Goal: Navigation & Orientation: Find specific page/section

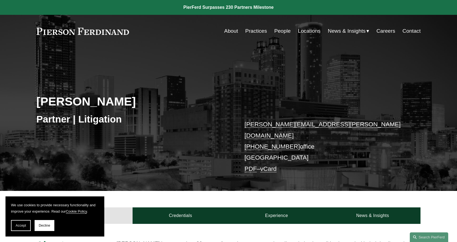
click at [284, 32] on link "People" at bounding box center [282, 31] width 16 height 10
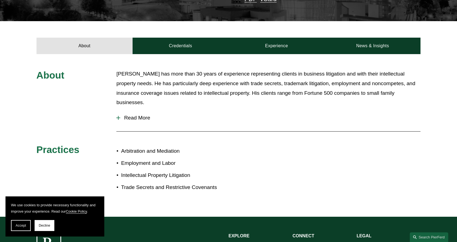
scroll to position [260, 0]
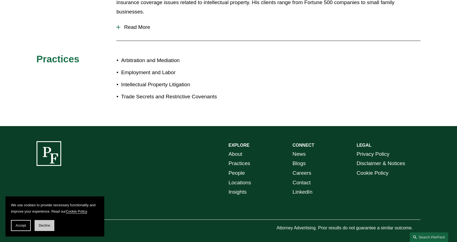
click at [40, 226] on span "Decline" at bounding box center [45, 225] width 12 height 4
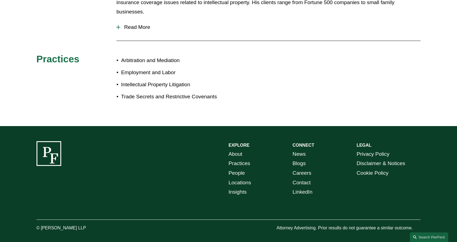
click at [244, 178] on link "Locations" at bounding box center [240, 183] width 22 height 10
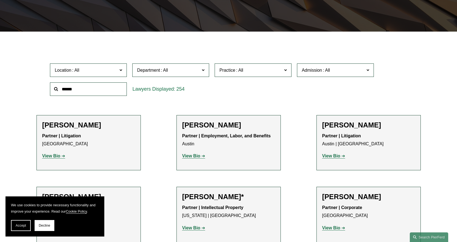
scroll to position [165, 0]
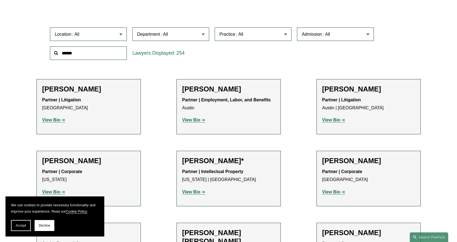
click at [86, 55] on input "text" at bounding box center [88, 52] width 77 height 13
type input "*****"
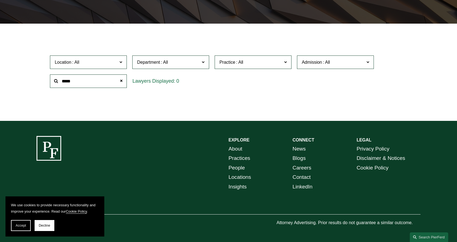
scroll to position [0, 0]
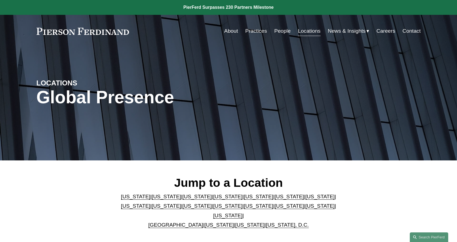
click at [274, 199] on link "Georgia" at bounding box center [288, 196] width 29 height 6
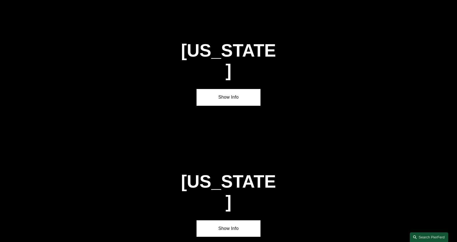
scroll to position [818, 0]
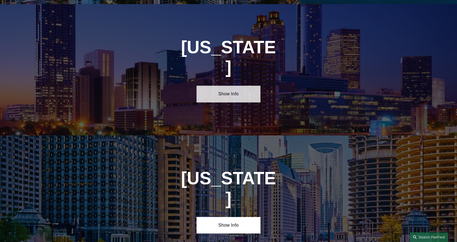
click at [224, 86] on link "Show Info" at bounding box center [228, 94] width 64 height 16
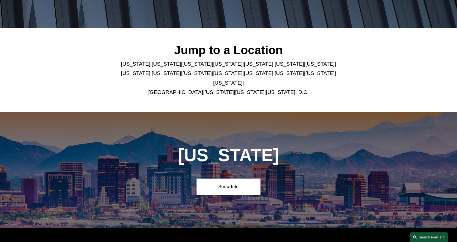
scroll to position [0, 0]
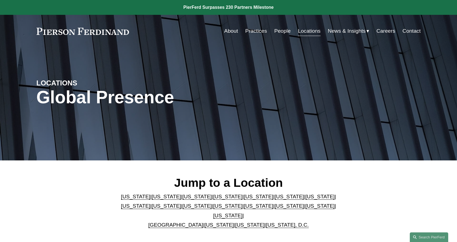
click at [389, 30] on link "Careers" at bounding box center [385, 31] width 19 height 10
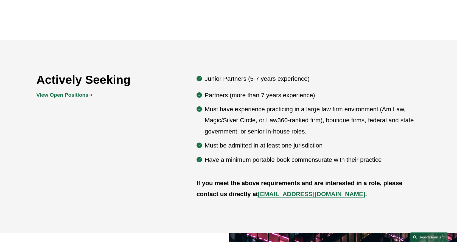
scroll to position [302, 0]
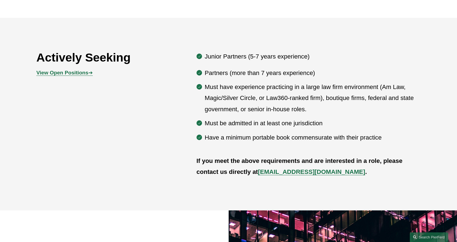
click at [81, 73] on strong "View Open Positions" at bounding box center [62, 73] width 52 height 6
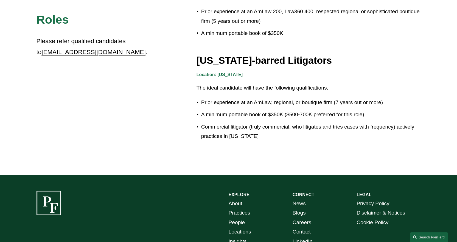
scroll to position [995, 0]
